Goal: Navigation & Orientation: Find specific page/section

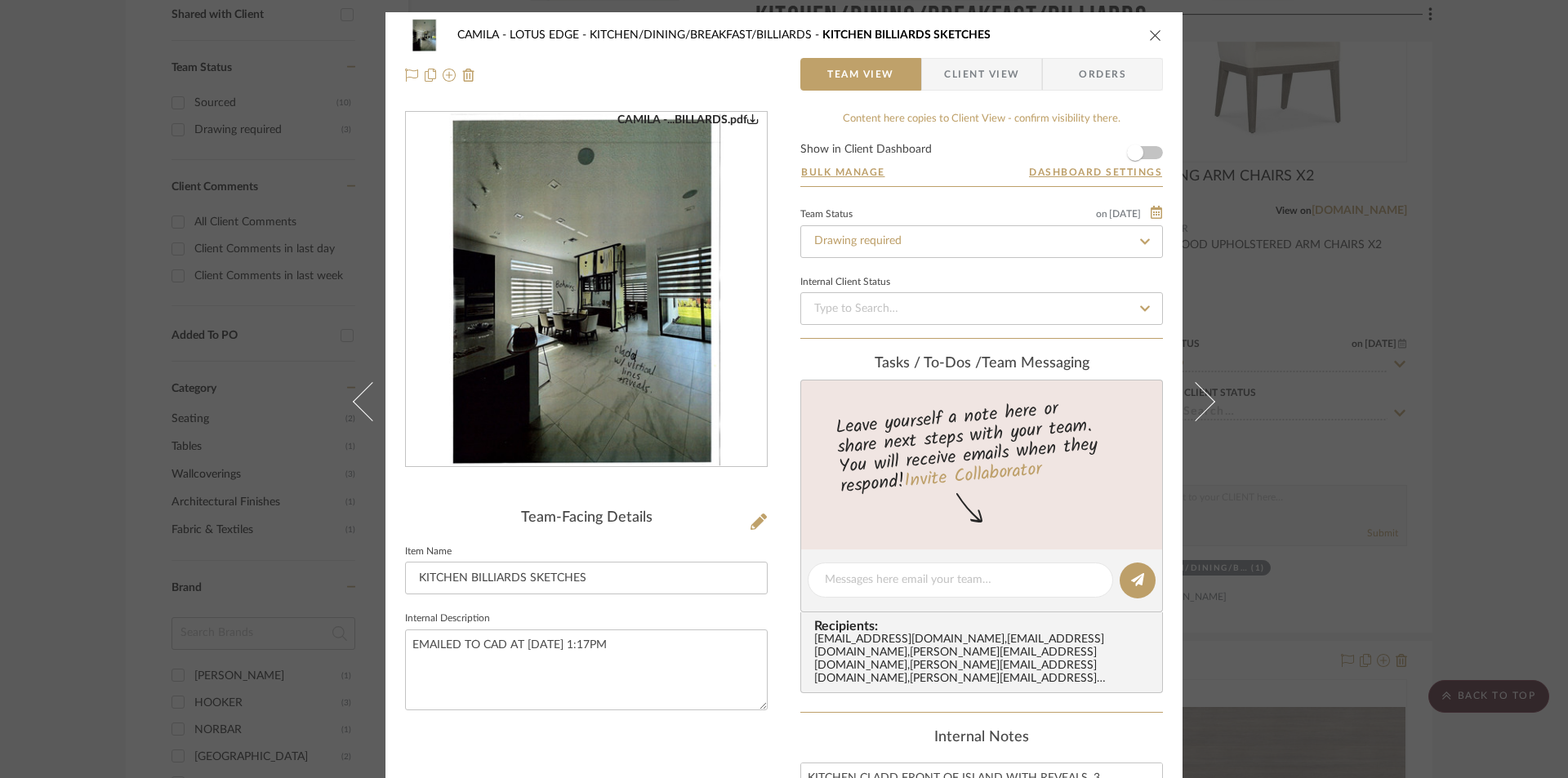
click at [1149, 34] on icon "close" at bounding box center [1155, 35] width 13 height 13
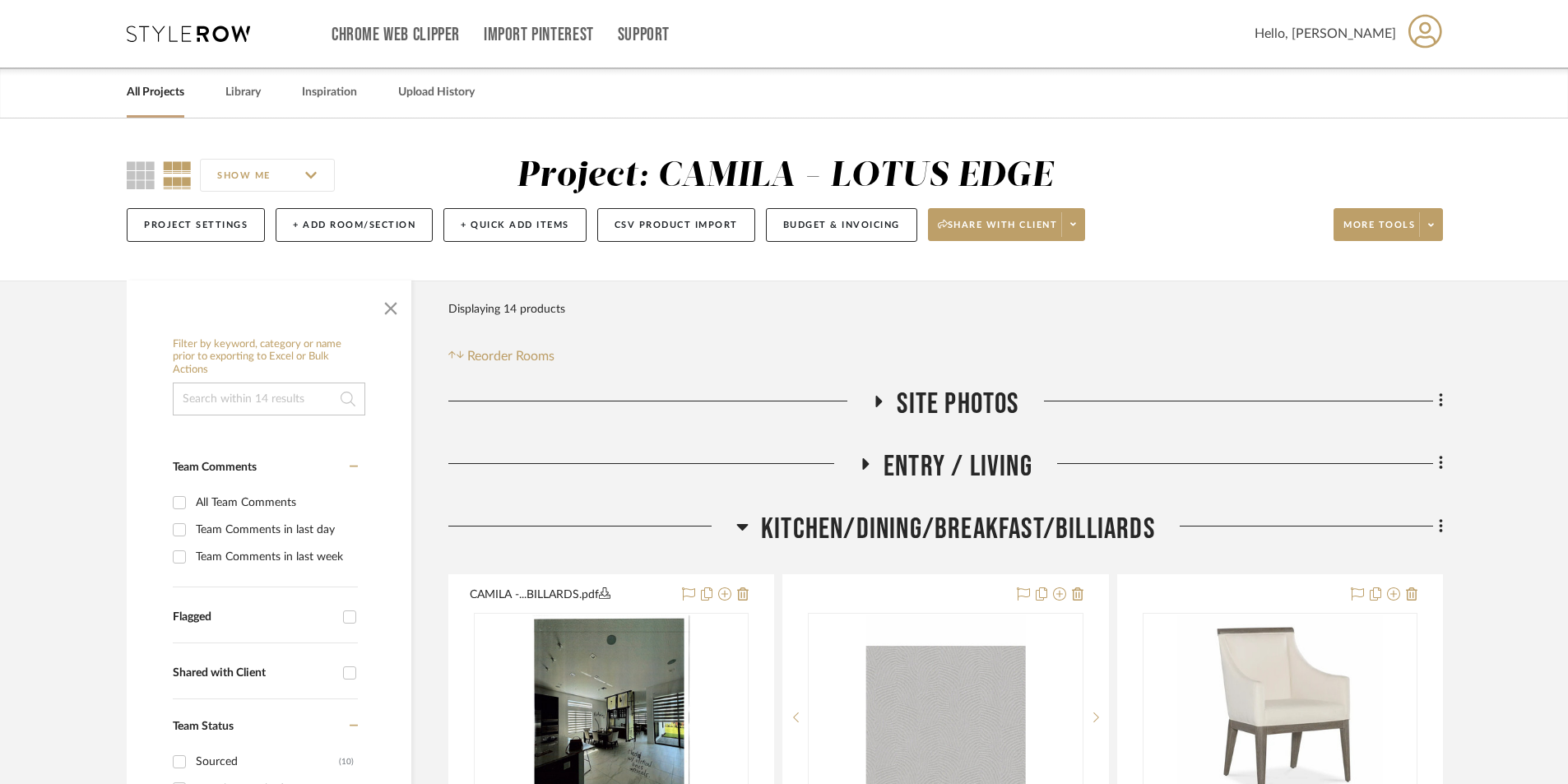
click at [146, 102] on link "All Projects" at bounding box center [156, 92] width 58 height 22
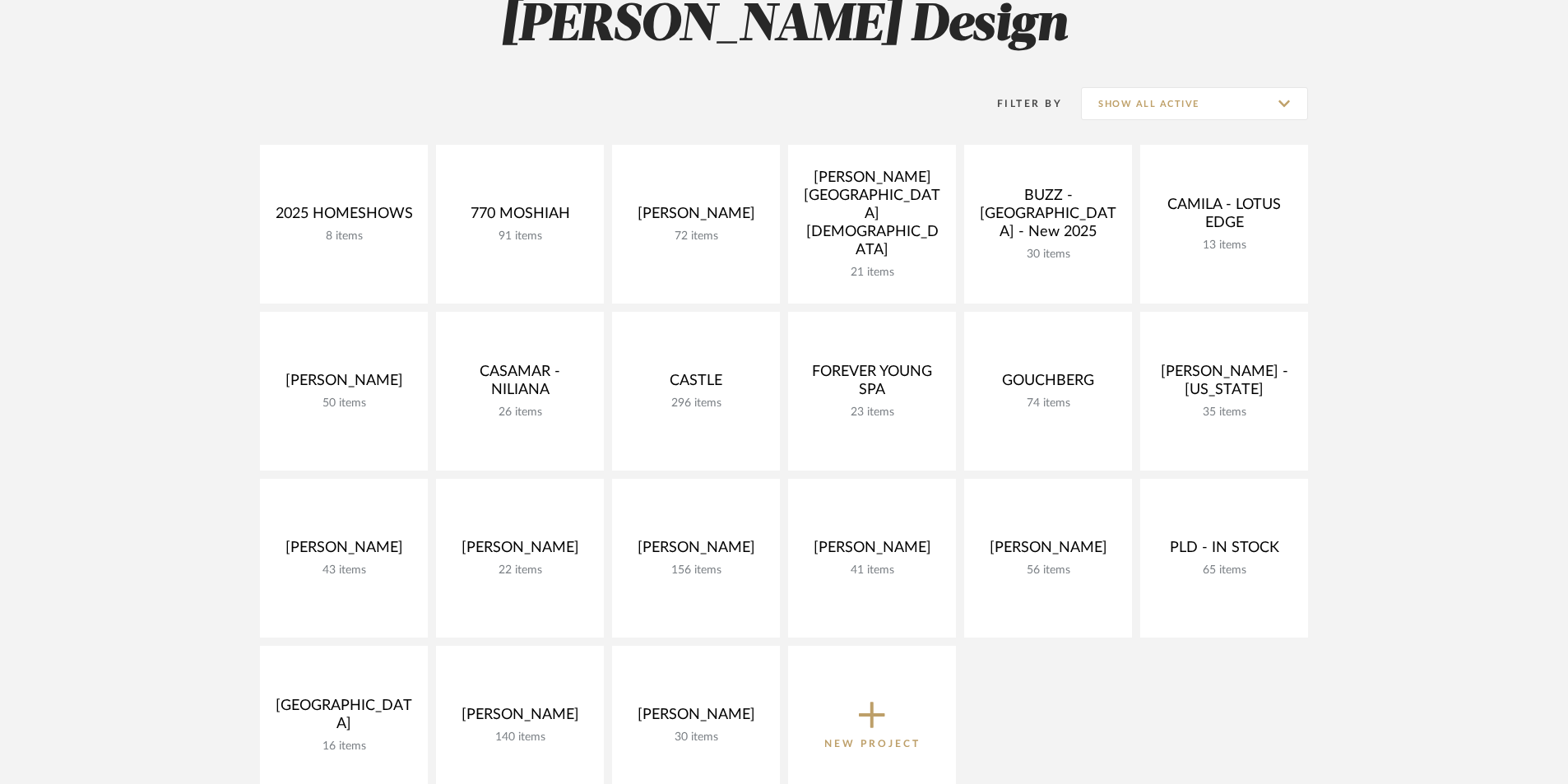
scroll to position [274, 0]
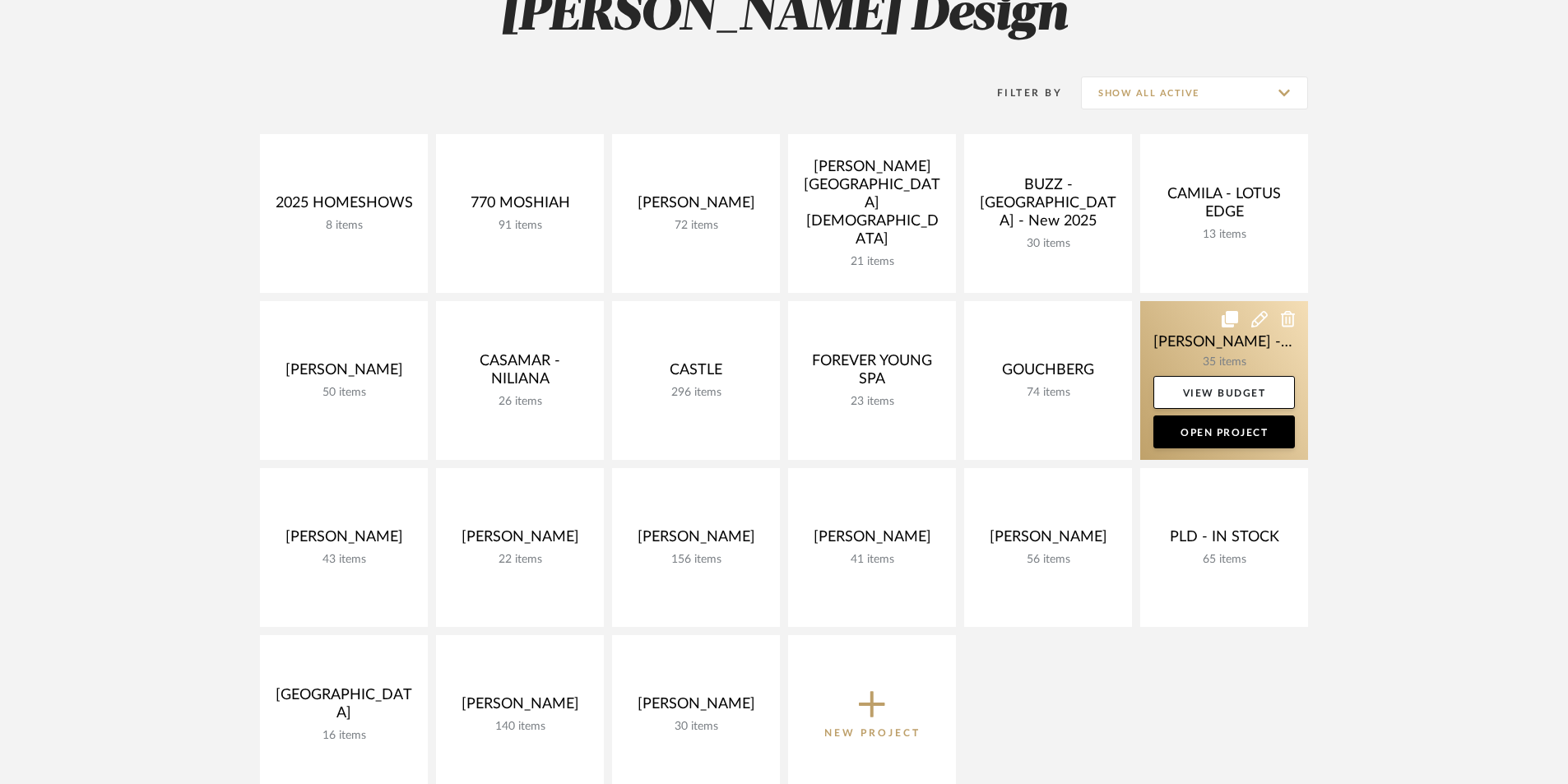
click at [1243, 343] on link at bounding box center [1225, 380] width 168 height 159
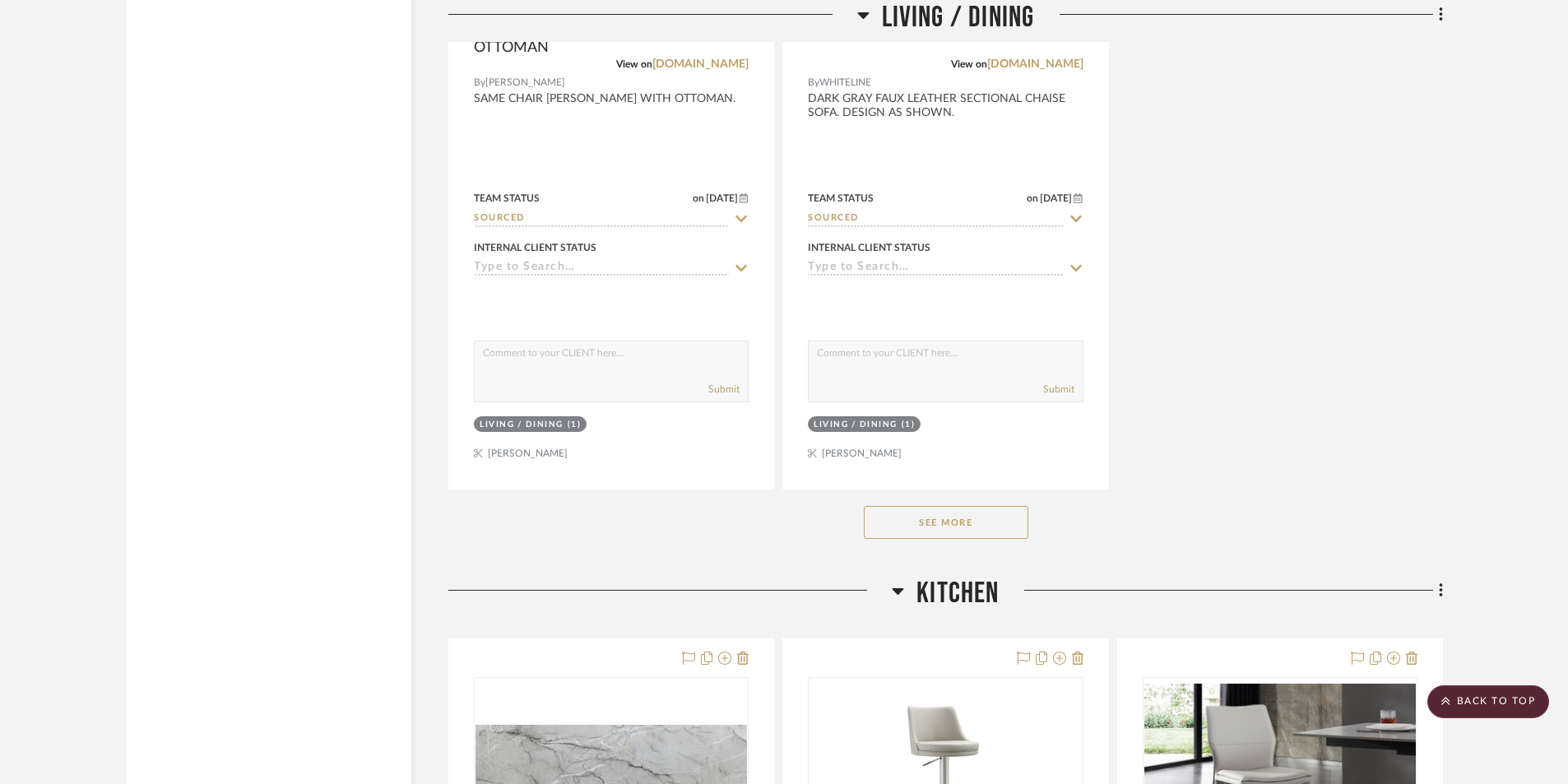
scroll to position [4498, 0]
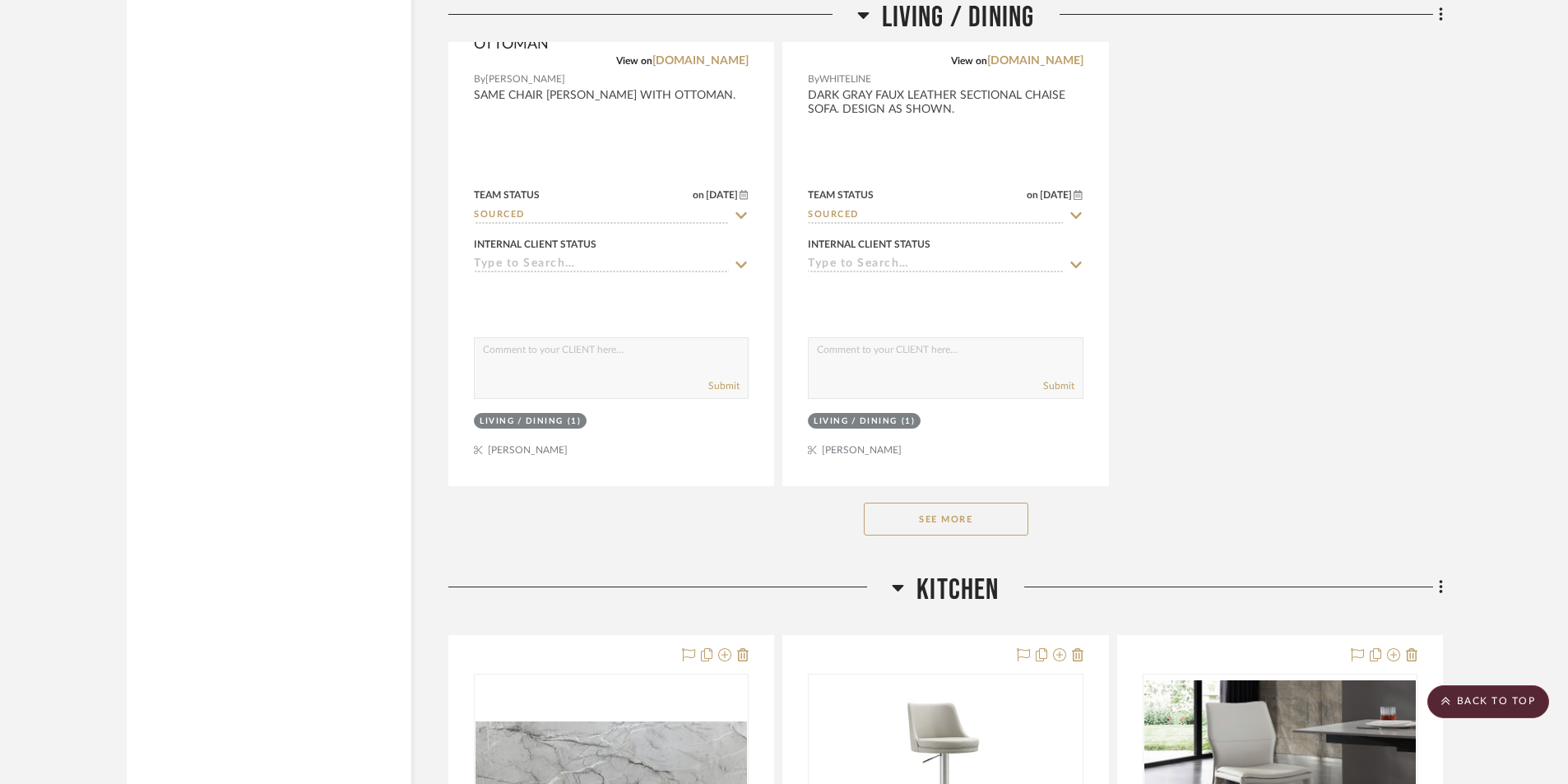
click at [972, 486] on div "See More" at bounding box center [946, 519] width 995 height 66
click at [972, 503] on button "See More" at bounding box center [946, 519] width 165 height 33
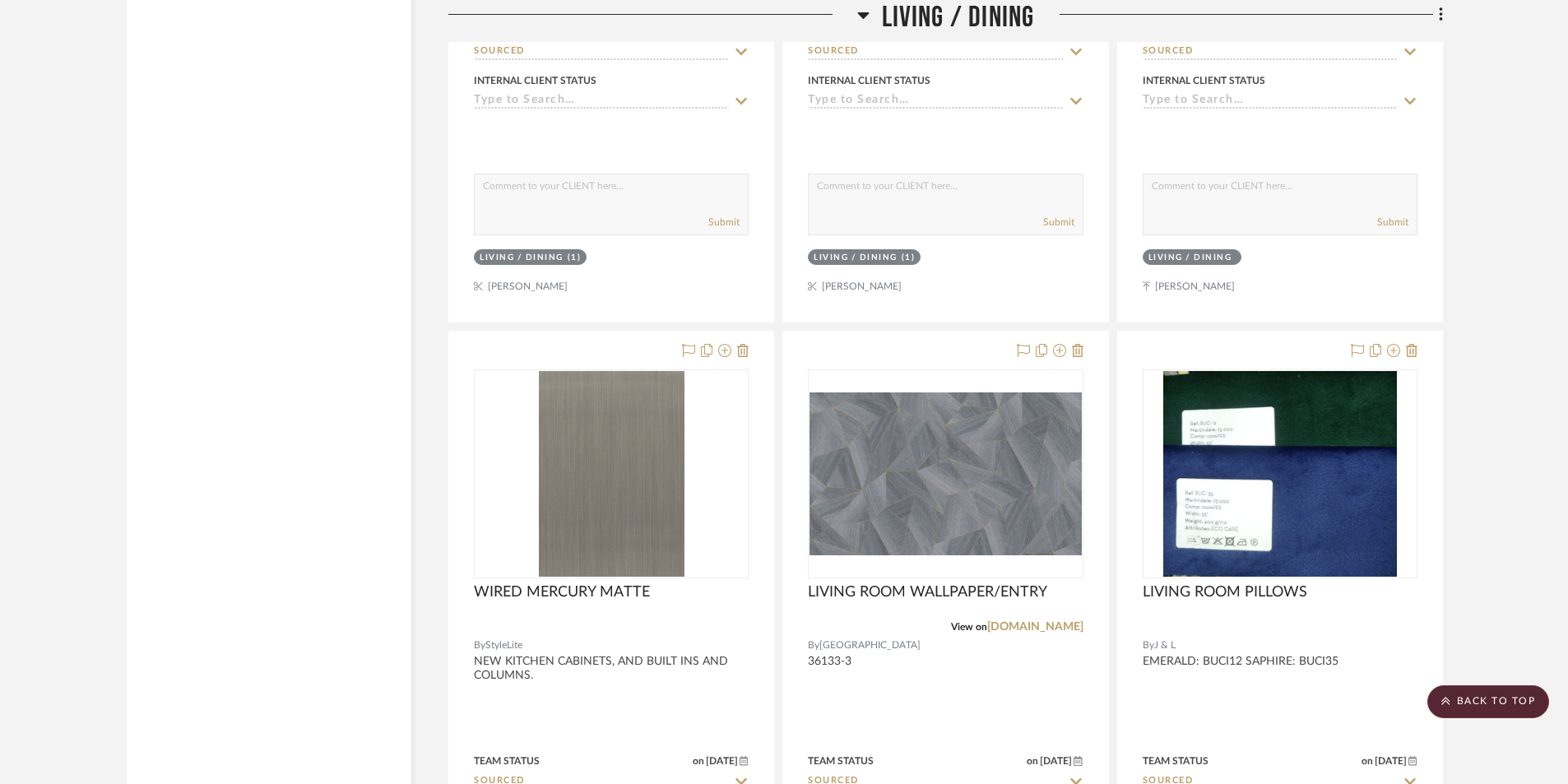
scroll to position [4663, 0]
click at [669, 621] on div at bounding box center [611, 691] width 324 height 720
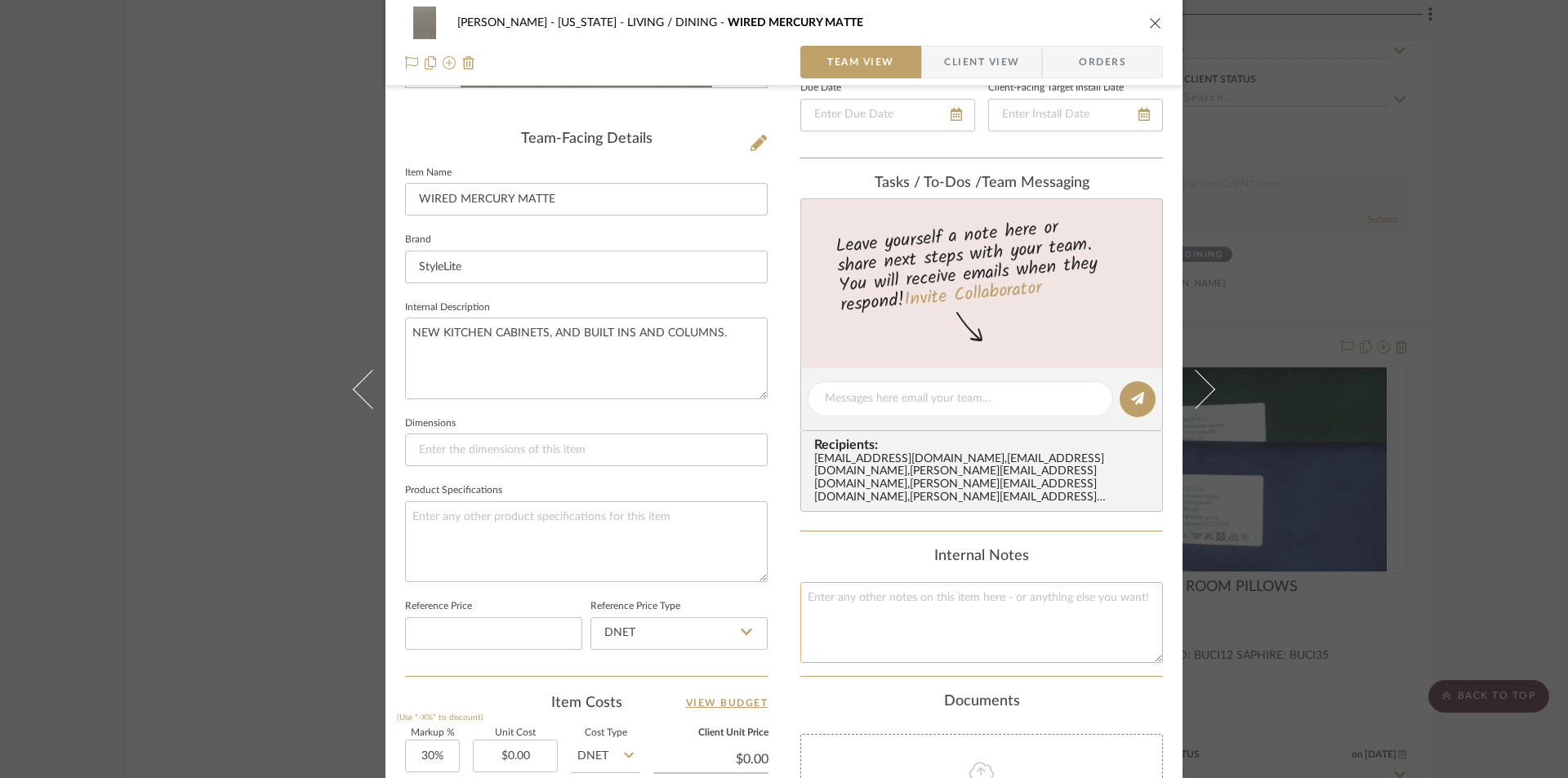
scroll to position [545, 0]
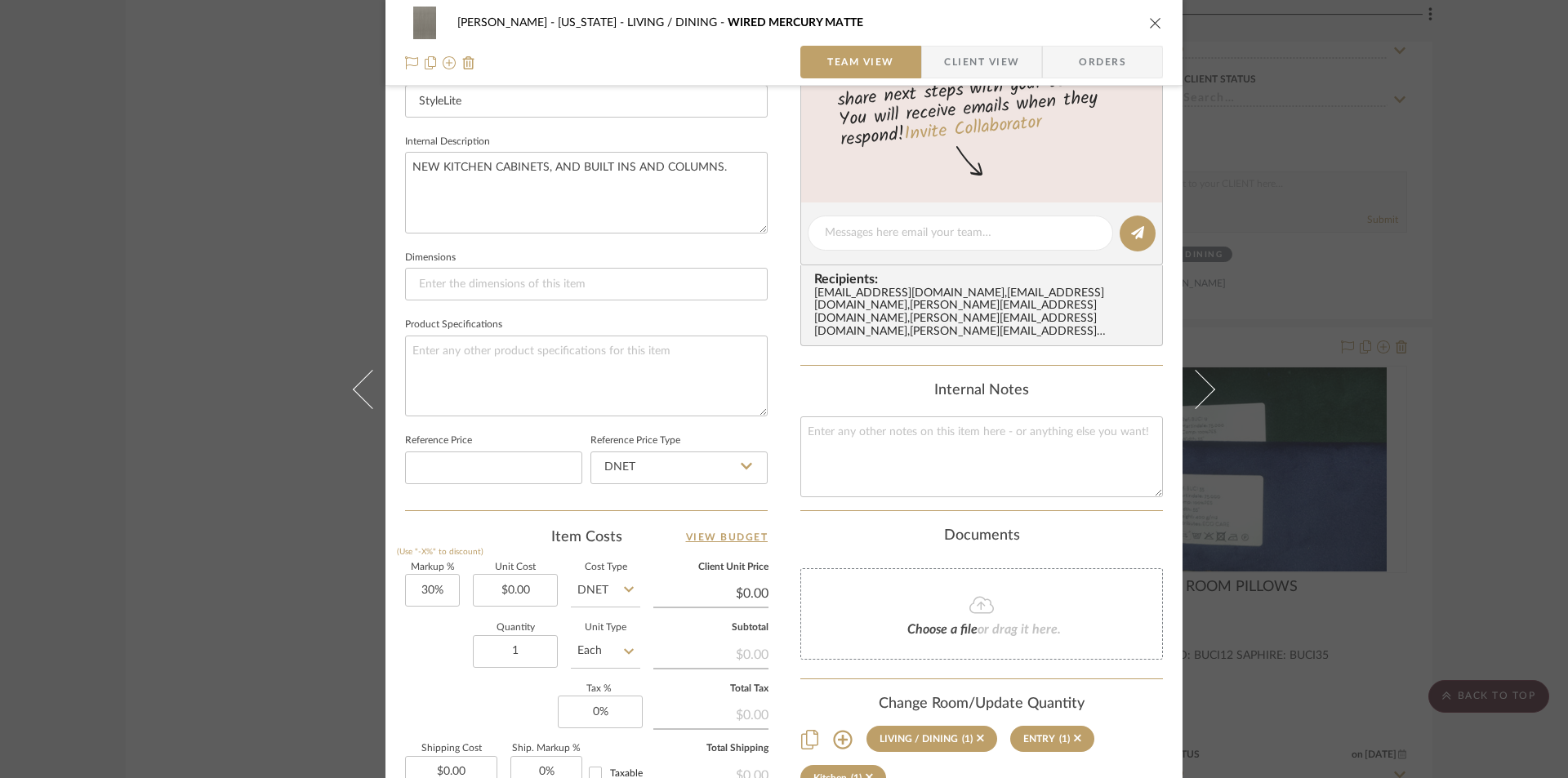
click at [1149, 22] on icon "close" at bounding box center [1155, 23] width 13 height 13
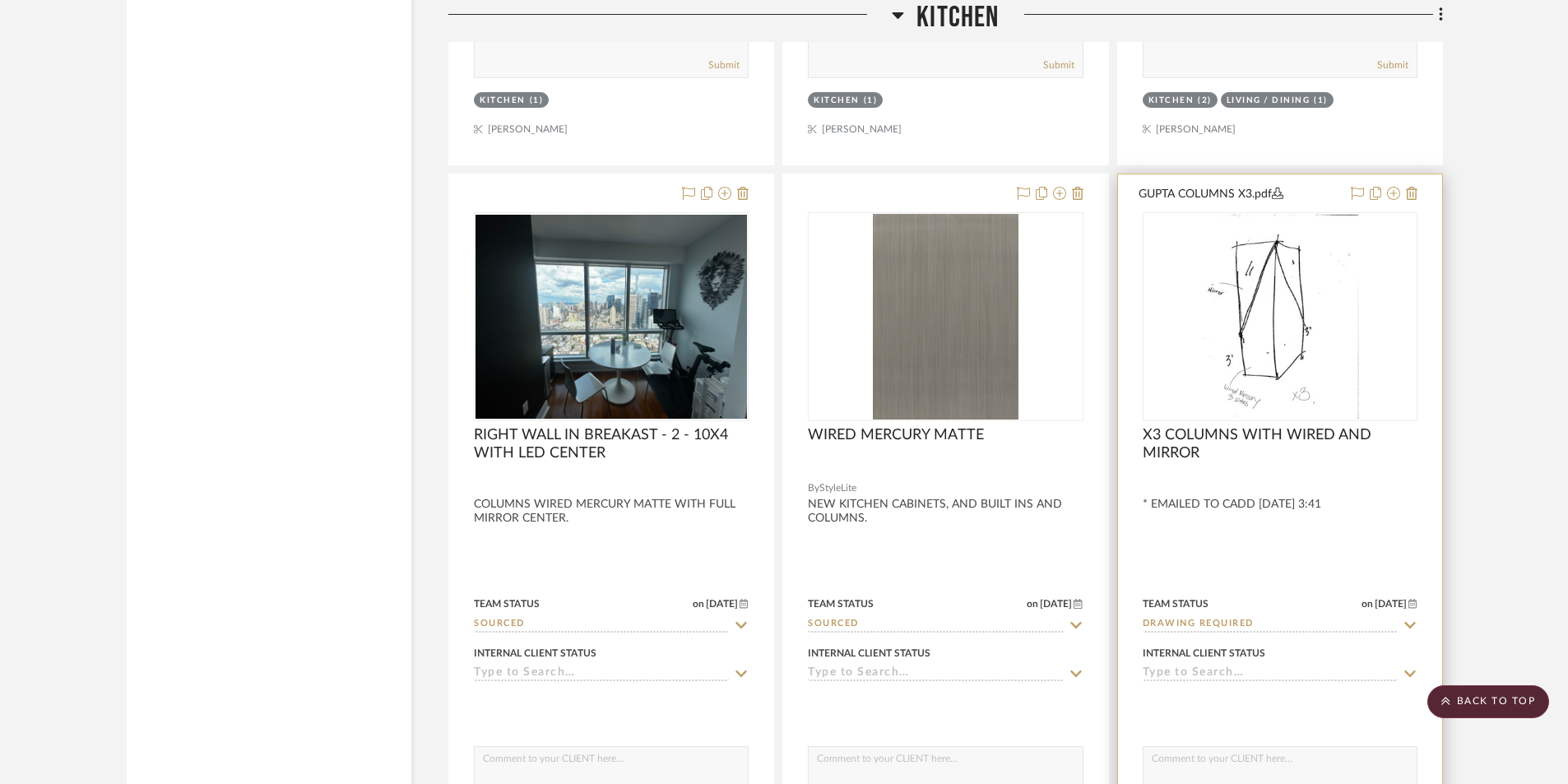
scroll to position [6529, 0]
